Goal: Task Accomplishment & Management: Use online tool/utility

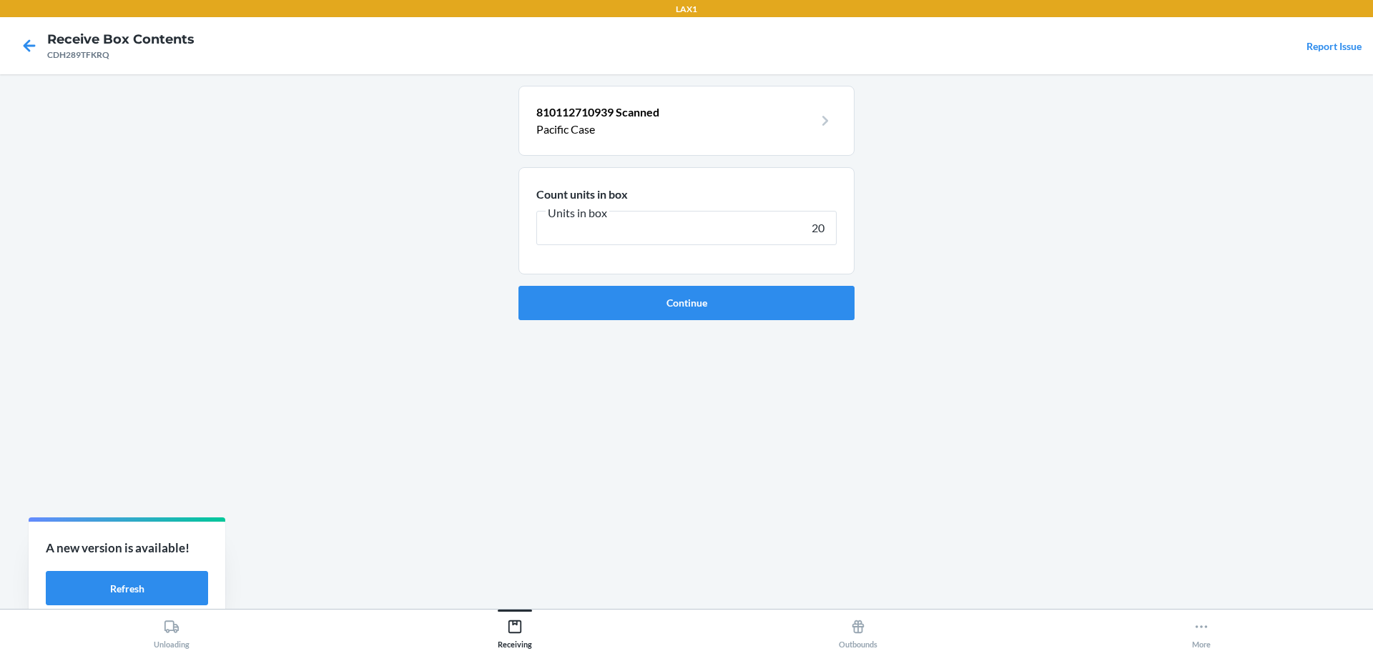
type input "200"
click button "Continue" at bounding box center [686, 303] width 336 height 34
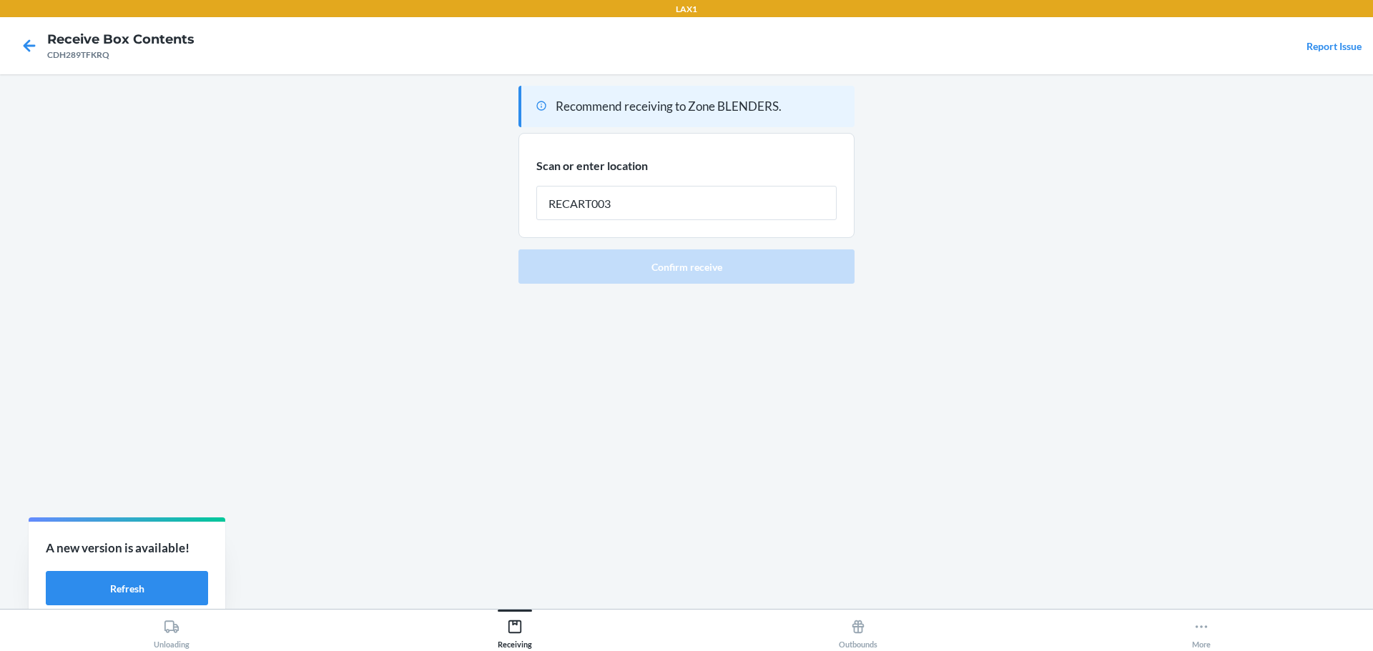
type input "RECART003"
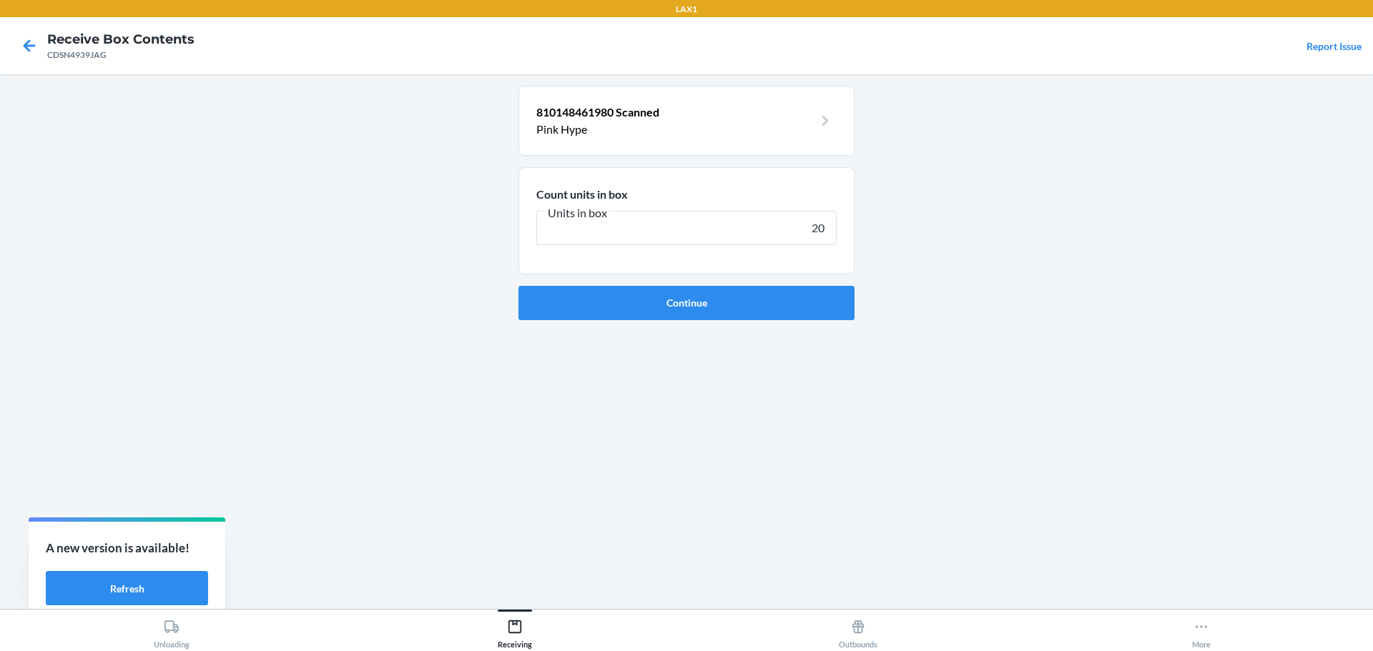
type input "200"
click button "Continue" at bounding box center [686, 303] width 336 height 34
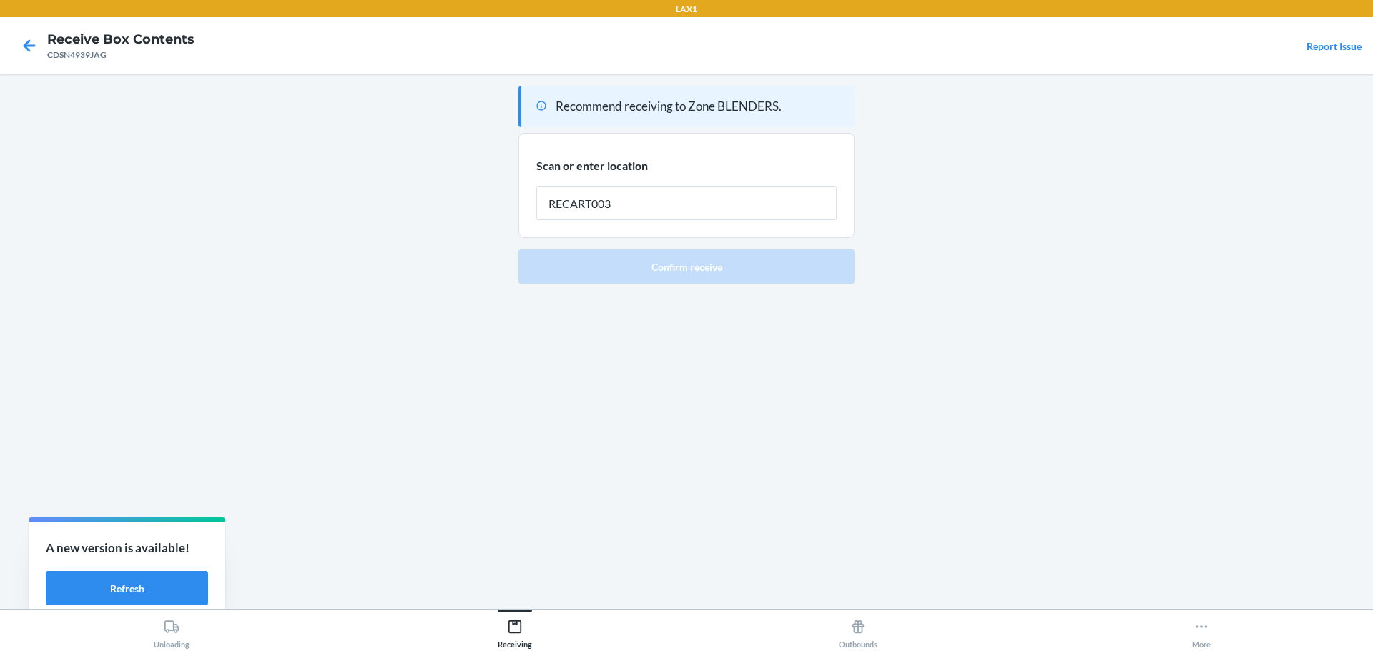
type input "RECART003"
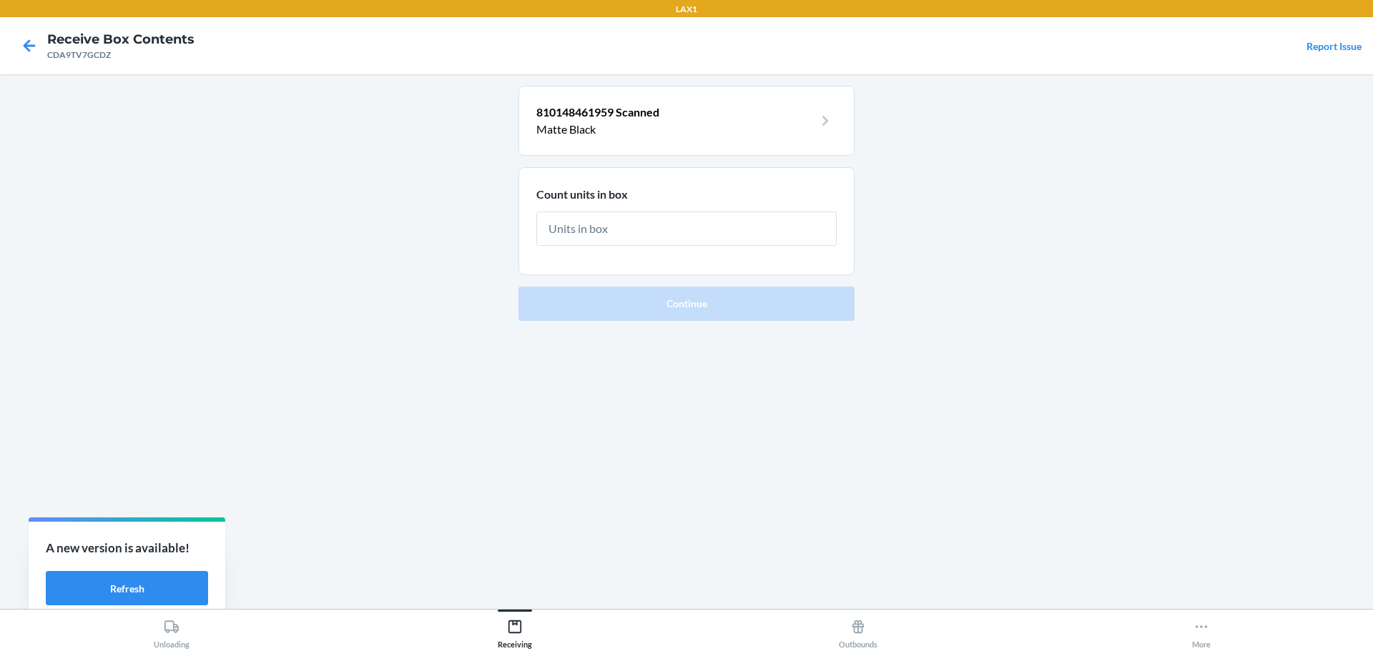
type input "2"
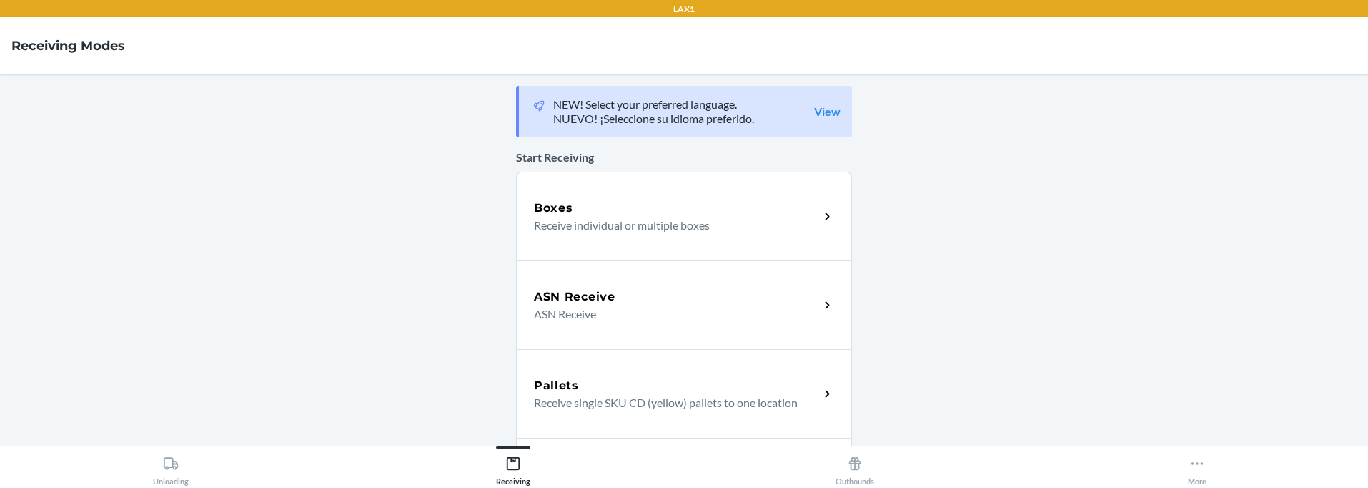
click at [550, 212] on h5 "Boxes" at bounding box center [553, 207] width 39 height 17
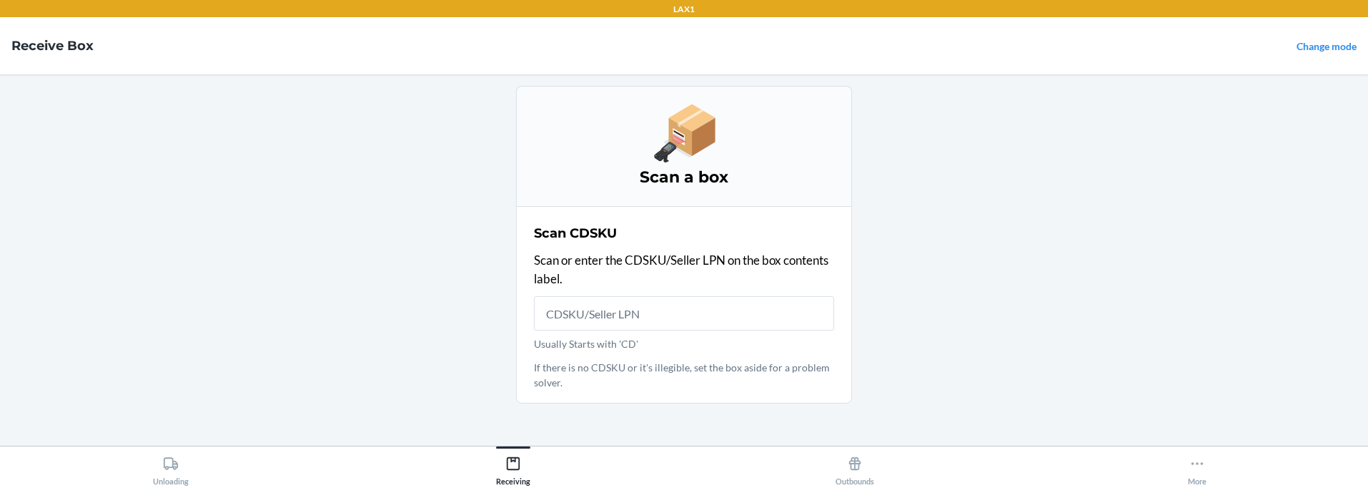
click at [666, 315] on input "Usually Starts with 'CD'" at bounding box center [684, 313] width 300 height 34
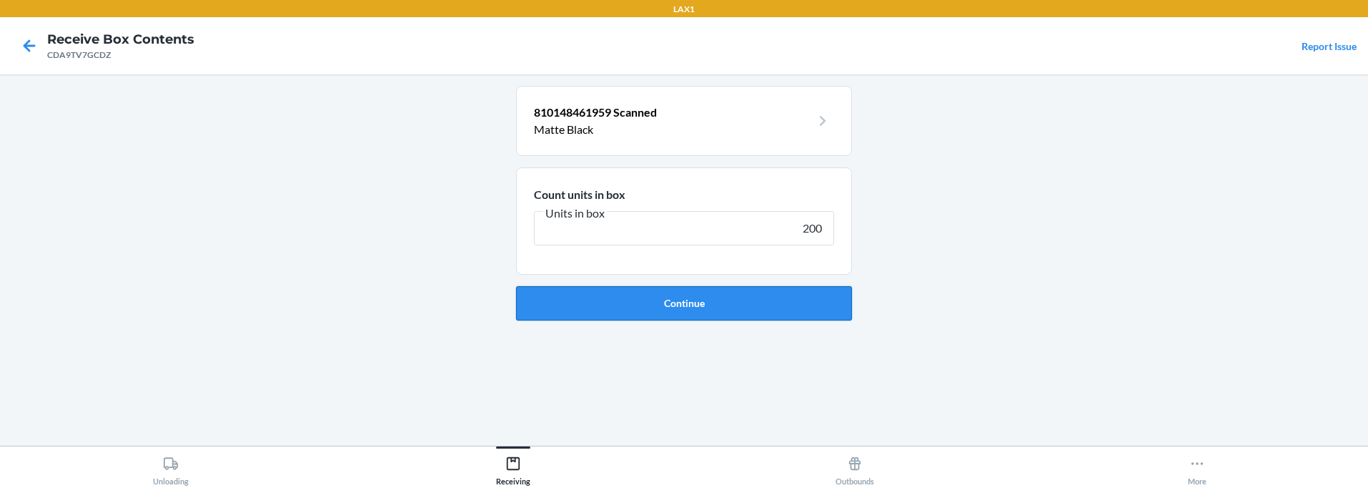
type input "200"
click at [703, 309] on button "Continue" at bounding box center [684, 303] width 336 height 34
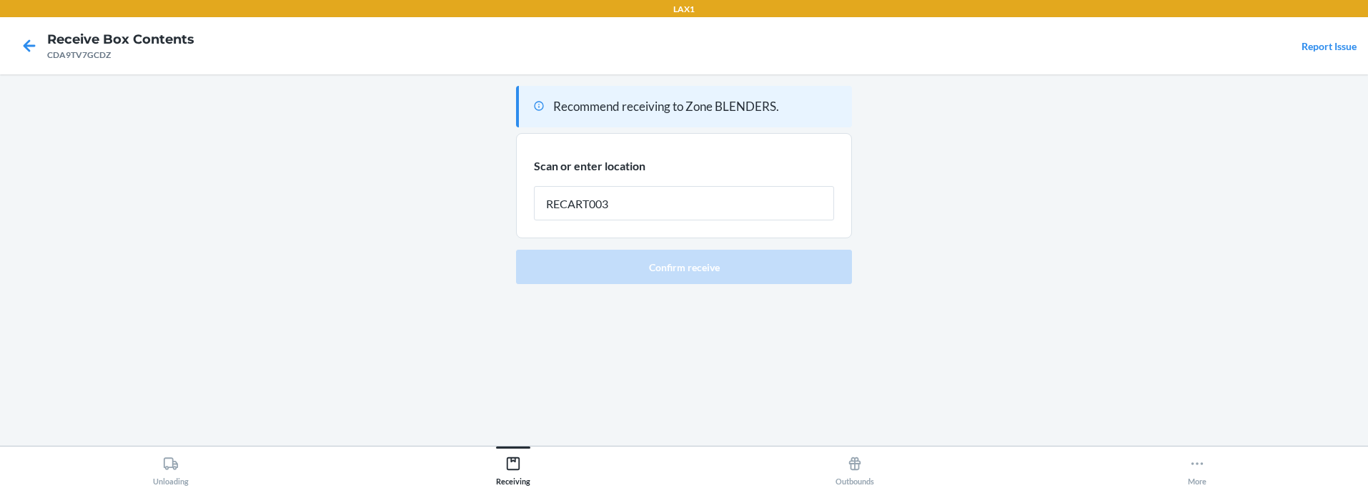
type input "RECART003"
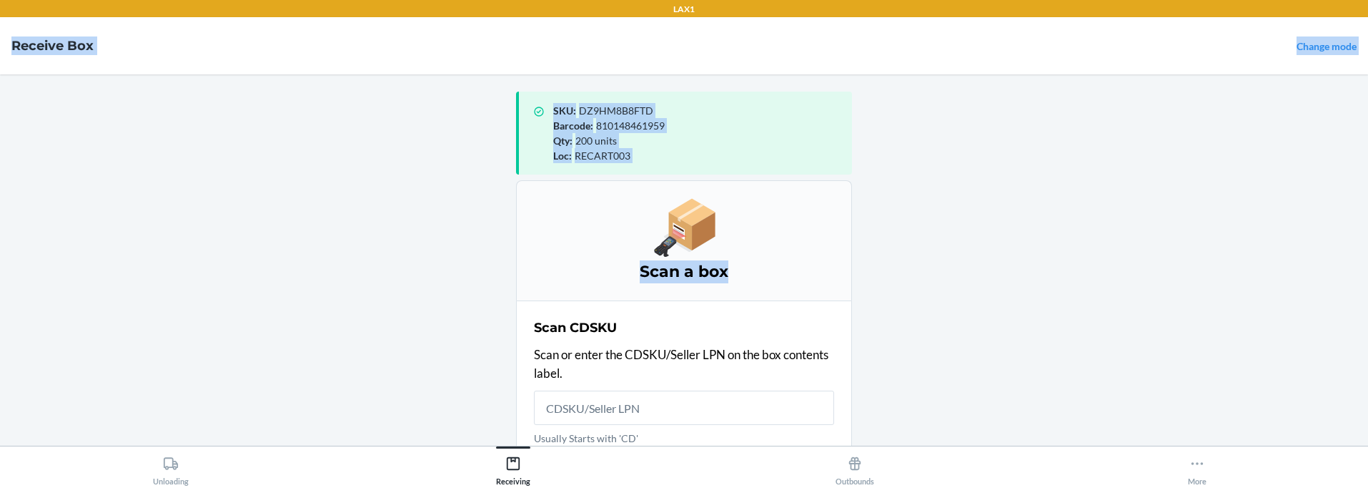
drag, startPoint x: 1141, startPoint y: 262, endPoint x: 1120, endPoint y: -144, distance: 407.3
click at [1120, 0] on html "LAX1 Receive Box Change mode SKU : DZ9HM8B8FTD Barcode : 810148461959 Qty : 200…" at bounding box center [684, 244] width 1368 height 488
click at [1156, 215] on main "SKU : DZ9HM8B8FTD Barcode : 810148461959 Qty : 200 units Loc : RECART003 Scan a…" at bounding box center [684, 259] width 1368 height 371
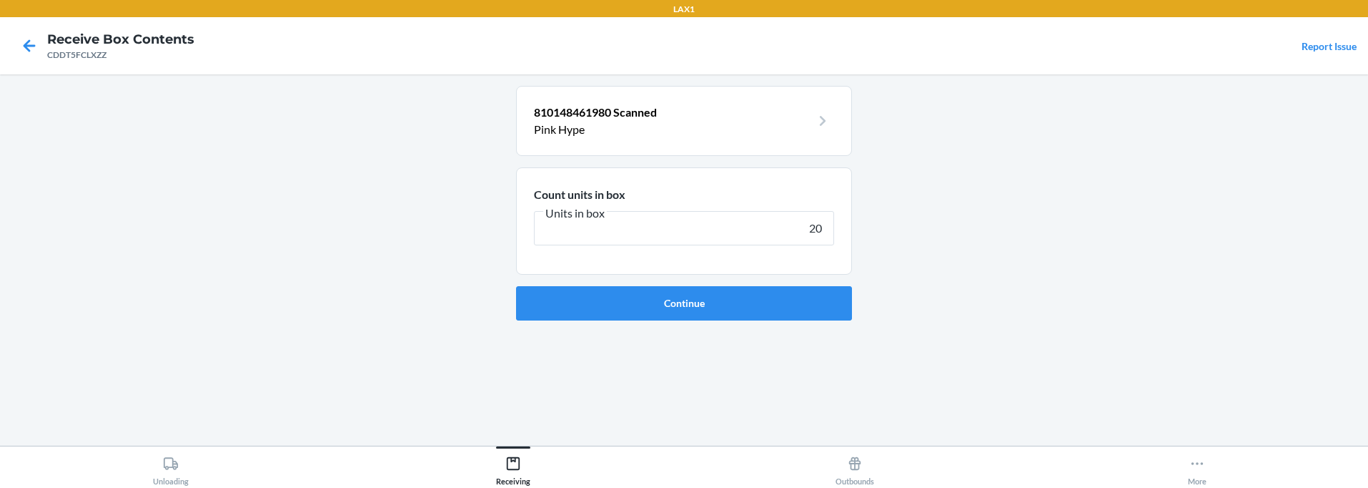
type input "200"
click button "Continue" at bounding box center [684, 303] width 336 height 34
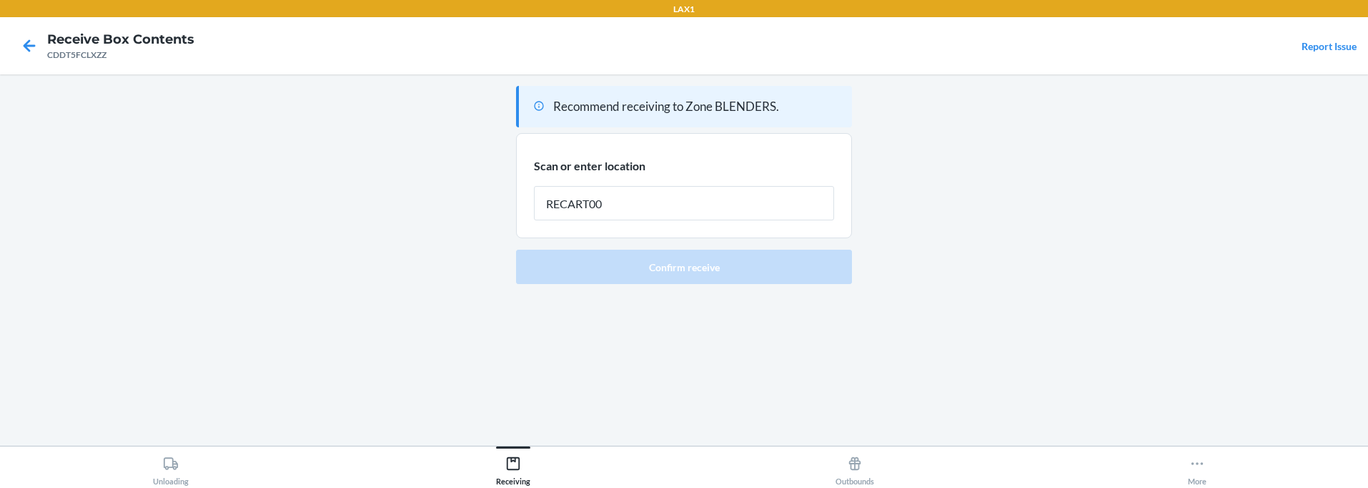
type input "RECART003"
